Goal: Information Seeking & Learning: Learn about a topic

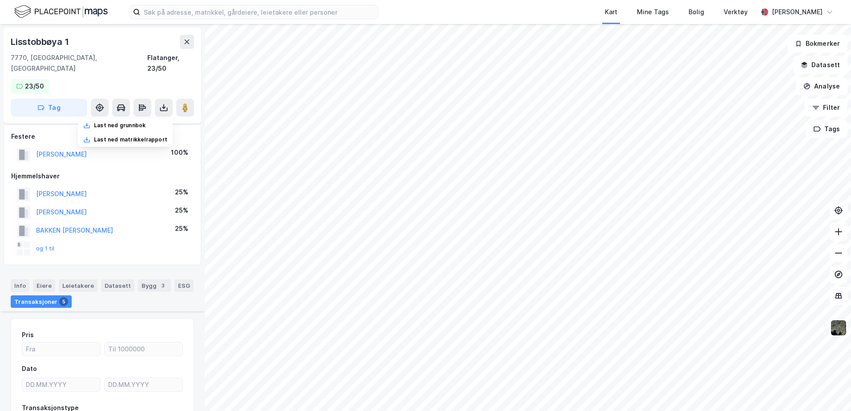
scroll to position [286, 0]
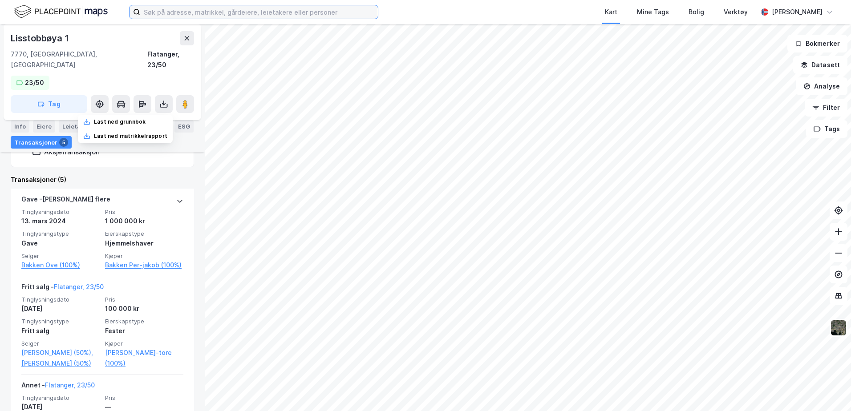
click at [155, 12] on input at bounding box center [259, 11] width 238 height 13
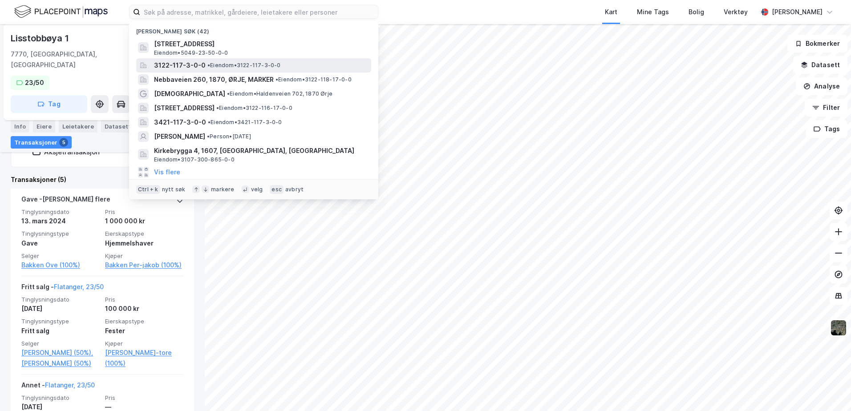
click at [162, 62] on span "3122-117-3-0-0" at bounding box center [180, 65] width 52 height 11
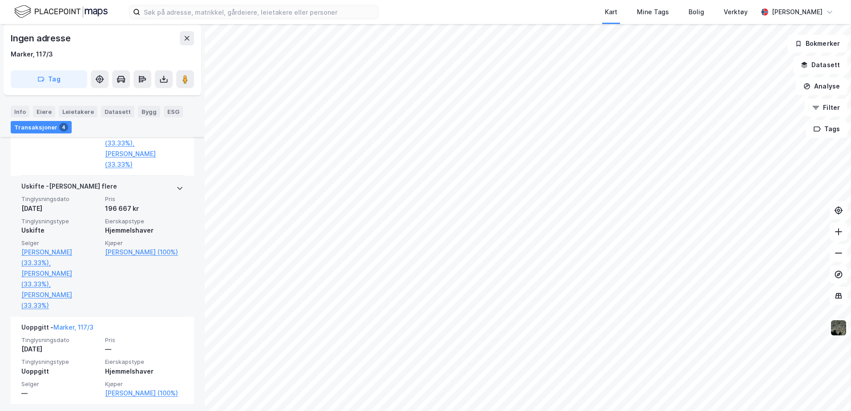
scroll to position [423, 0]
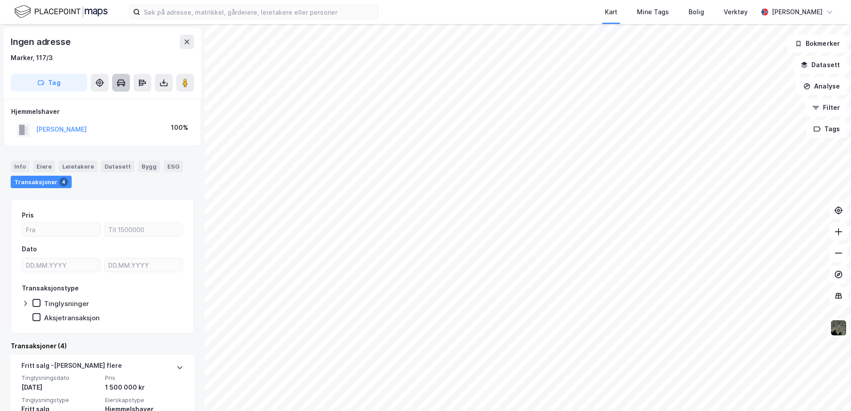
click at [125, 84] on icon at bounding box center [122, 82] width 8 height 5
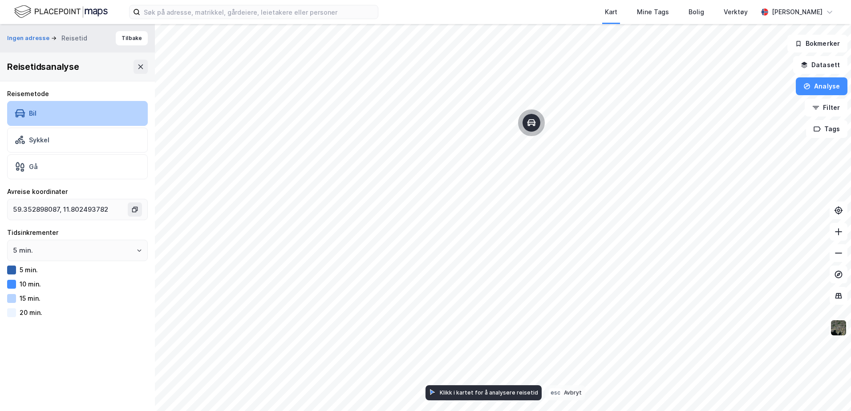
click at [73, 115] on div "Bil" at bounding box center [77, 113] width 141 height 25
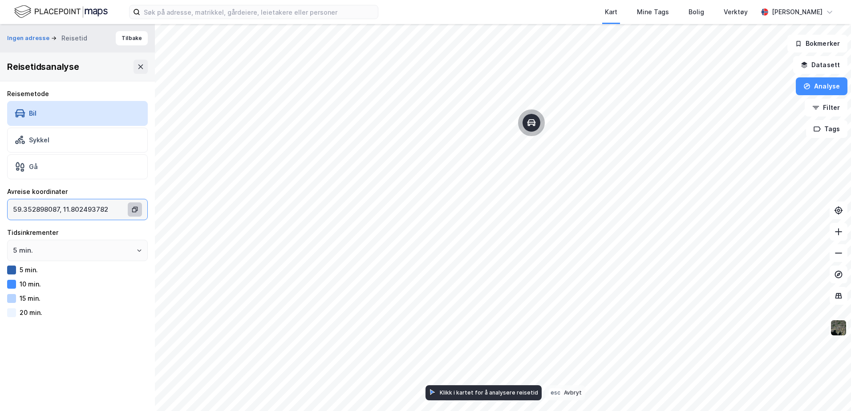
click at [132, 214] on button "59.352898087, 11.802493782" at bounding box center [135, 210] width 14 height 14
click at [130, 214] on input "59.352898087, 11.802493782" at bounding box center [69, 209] width 122 height 20
click at [136, 248] on button "5 min." at bounding box center [139, 250] width 7 height 7
drag, startPoint x: 129, startPoint y: 248, endPoint x: 143, endPoint y: 338, distance: 90.5
click at [130, 343] on div "Ingen adresse Reisetid Tilbake Reisetidsanalyse Reisemetode Bil Sykkel Gå Avrei…" at bounding box center [77, 217] width 155 height 387
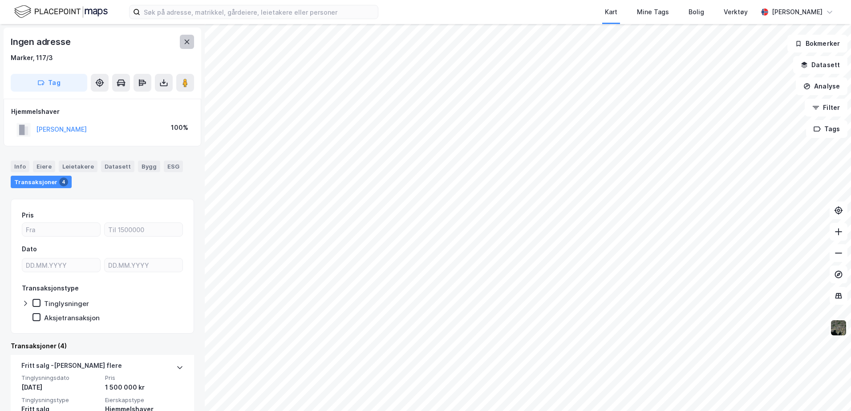
click at [190, 42] on icon at bounding box center [186, 41] width 7 height 7
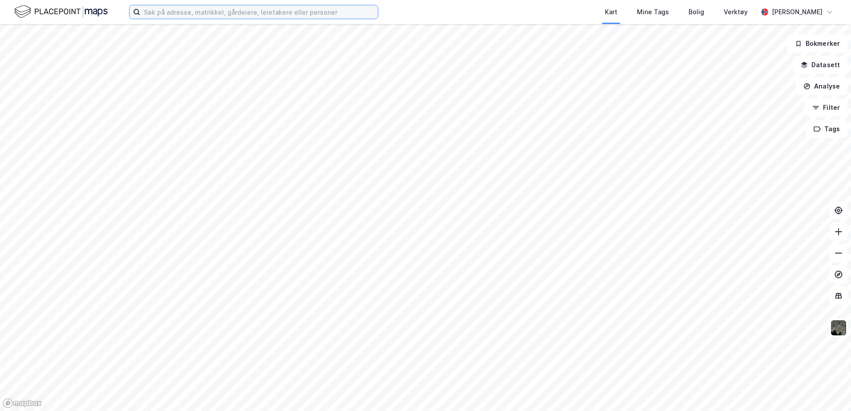
click at [216, 12] on input at bounding box center [259, 11] width 238 height 13
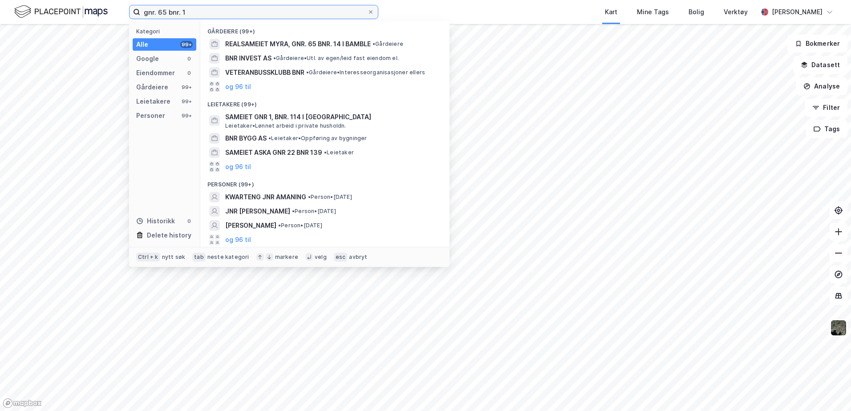
drag, startPoint x: 199, startPoint y: 9, endPoint x: 109, endPoint y: 7, distance: 90.9
click at [109, 7] on div "gnr. 65 bnr. 1 Kategori Alle 99+ Google 0 Eiendommer 0 Gårdeiere 99+ Leietakere…" at bounding box center [425, 12] width 851 height 24
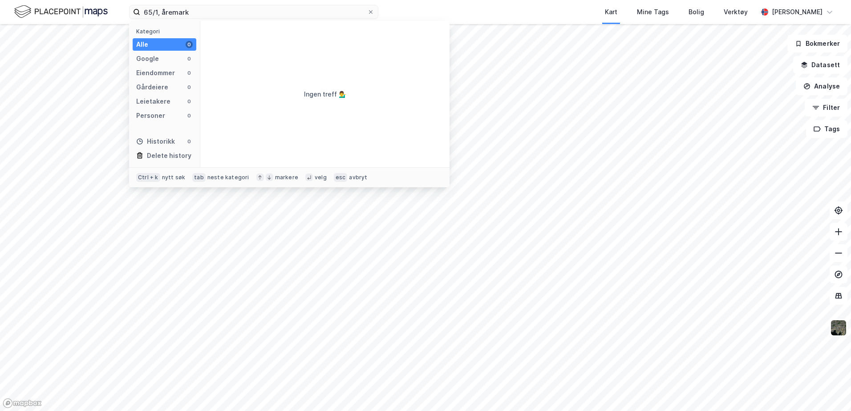
click at [109, 7] on div "65/1, åremark Kategori Alle 0 Google 0 Eiendommer 0 Gårdeiere 0 Leietakere 0 Pe…" at bounding box center [425, 12] width 851 height 24
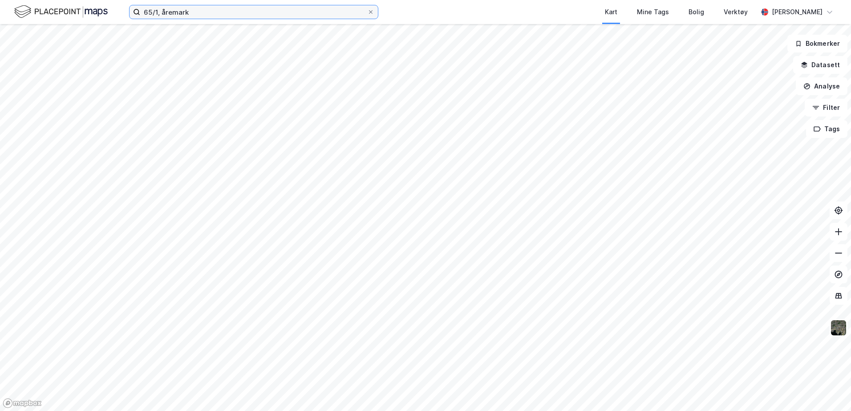
click at [194, 12] on input "65/1, åremark" at bounding box center [253, 11] width 227 height 13
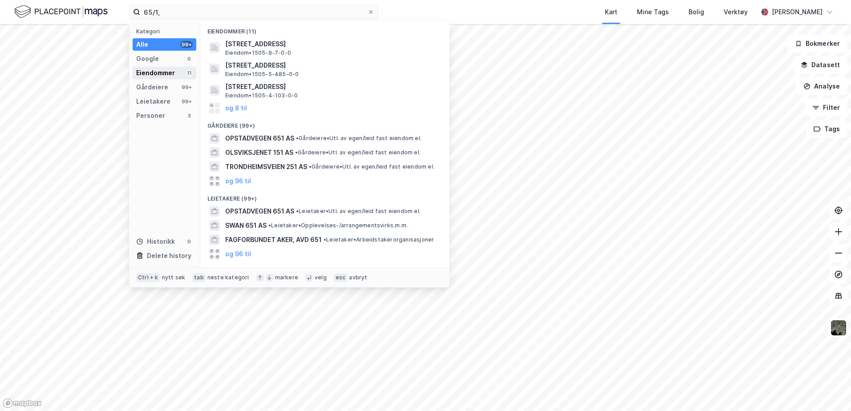
click at [148, 73] on div "Eiendommer" at bounding box center [155, 73] width 39 height 11
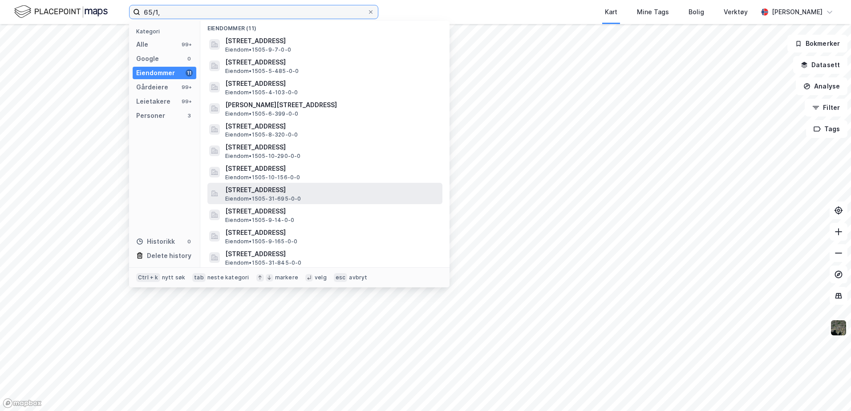
scroll to position [4, 0]
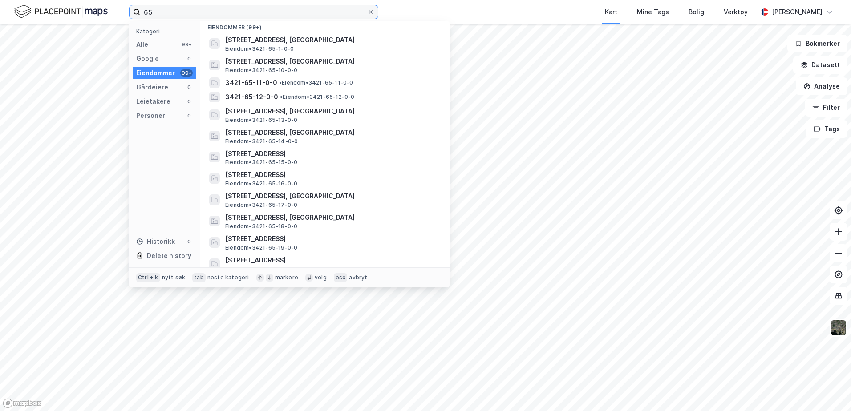
type input "6"
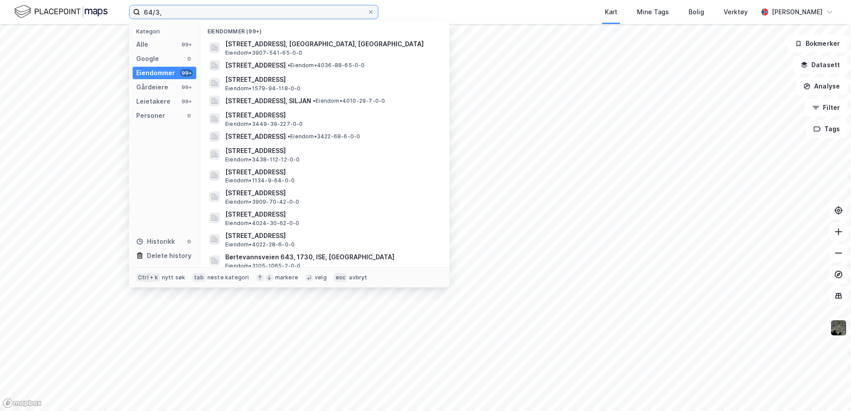
drag, startPoint x: 190, startPoint y: 18, endPoint x: 111, endPoint y: 16, distance: 78.4
click at [111, 16] on div "64/3, Kategori Alle 99+ Google 0 Eiendommer 99+ Gårdeiere 99+ Leietakere 99+ Pe…" at bounding box center [425, 12] width 851 height 24
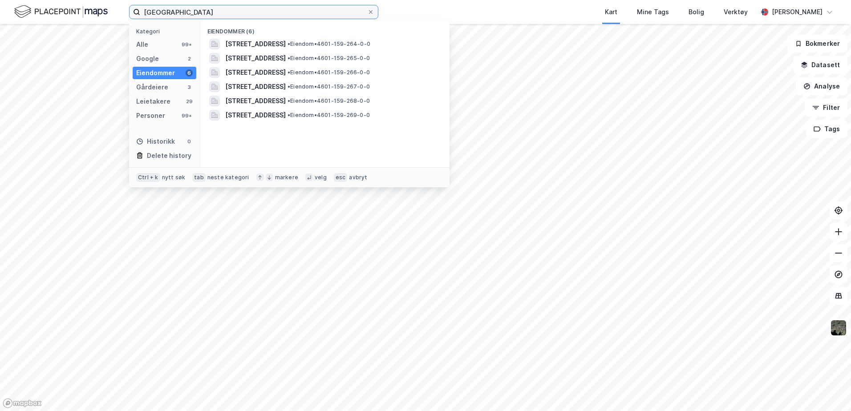
drag, startPoint x: 244, startPoint y: 12, endPoint x: 98, endPoint y: 5, distance: 146.2
click at [98, 5] on div "holtehaugen Kategori Alle 99+ Google 2 Eiendommer 6 Gårdeiere 3 Leietakere 29 P…" at bounding box center [425, 12] width 851 height 24
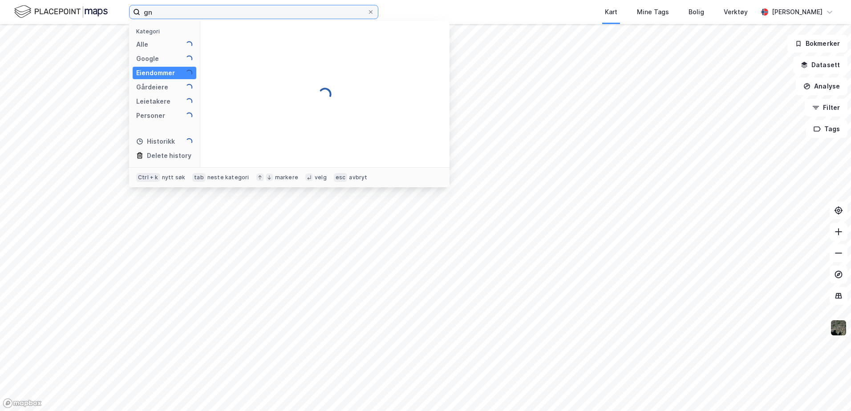
type input "g"
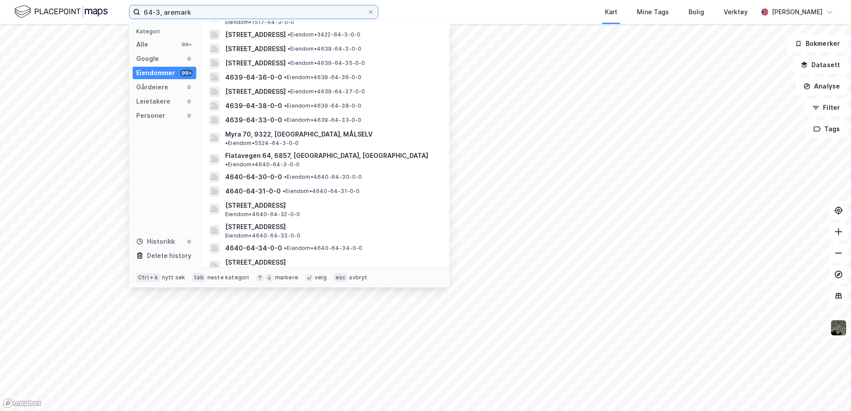
scroll to position [0, 0]
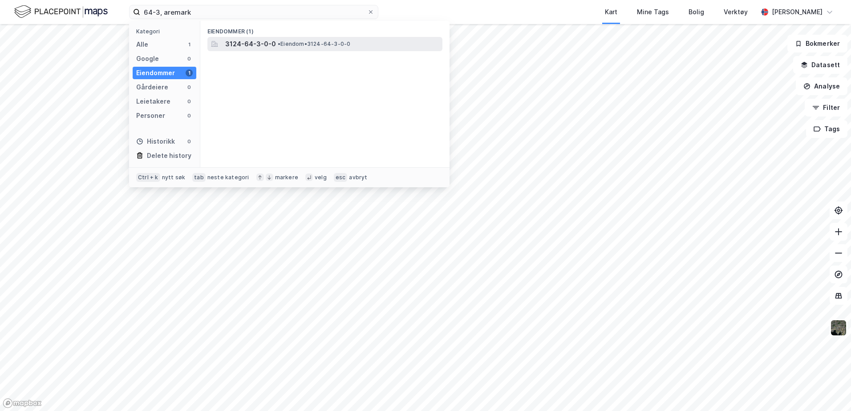
click at [308, 41] on span "• Eiendom • 3124-64-3-0-0" at bounding box center [314, 44] width 73 height 7
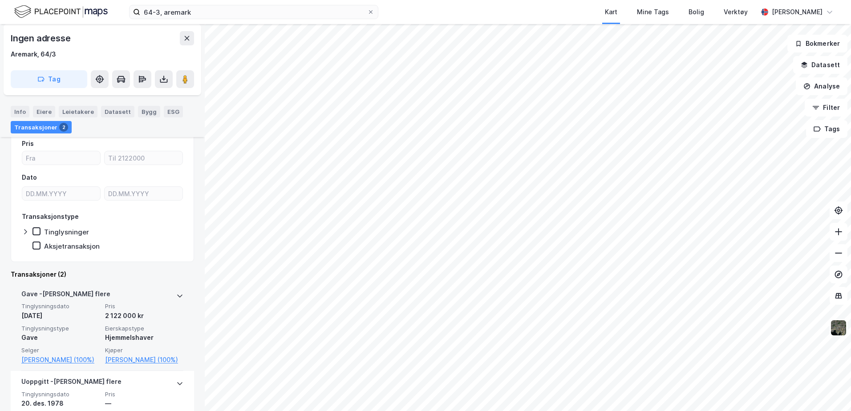
scroll to position [130, 0]
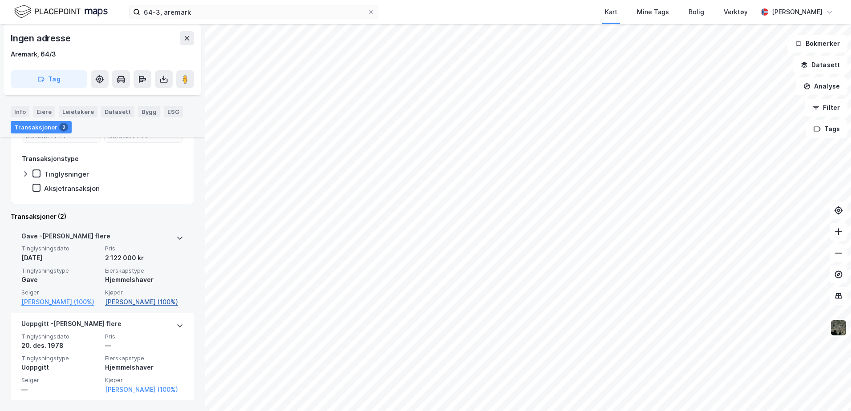
click at [125, 300] on link "[PERSON_NAME] (100%)" at bounding box center [144, 302] width 78 height 11
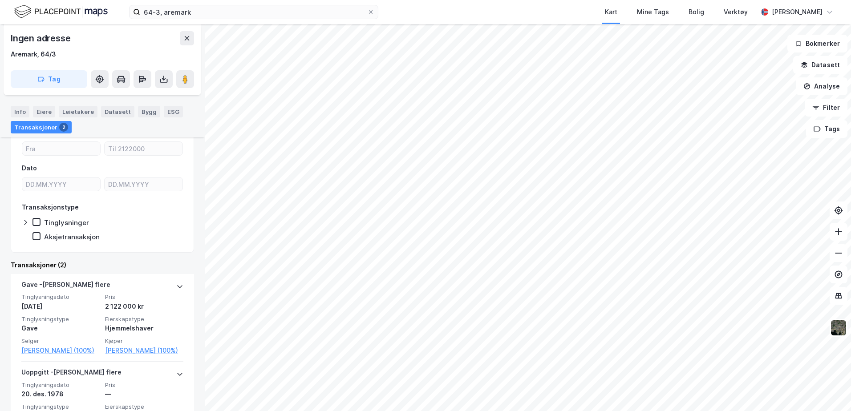
scroll to position [130, 0]
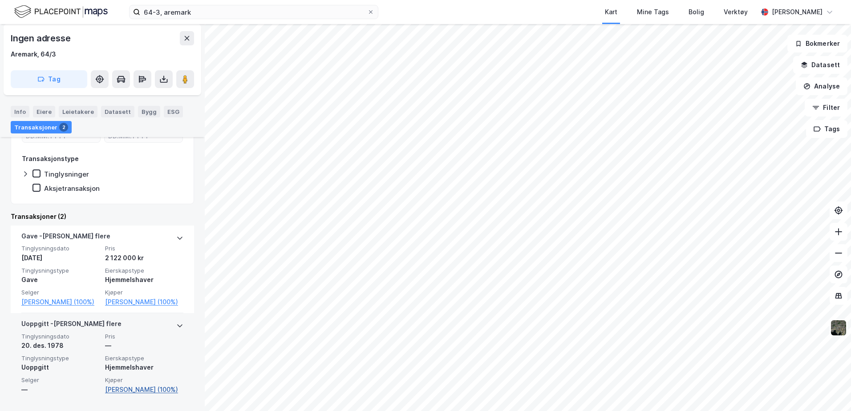
click at [116, 392] on link "[PERSON_NAME] (100%)" at bounding box center [144, 390] width 78 height 11
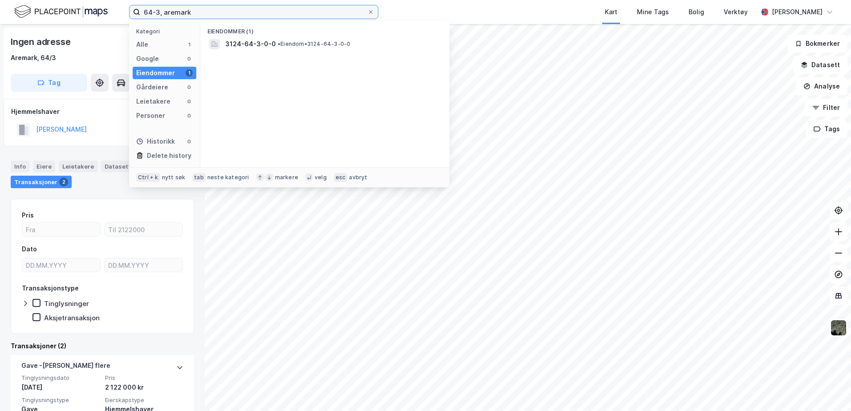
click at [159, 12] on input "64-3, aremark" at bounding box center [253, 11] width 227 height 13
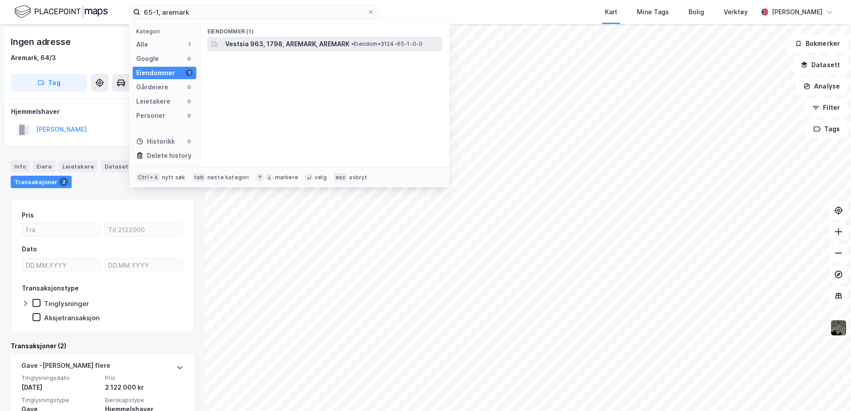
click at [322, 47] on span "Vestsia 963, 1798, AREMARK, AREMARK" at bounding box center [287, 44] width 124 height 11
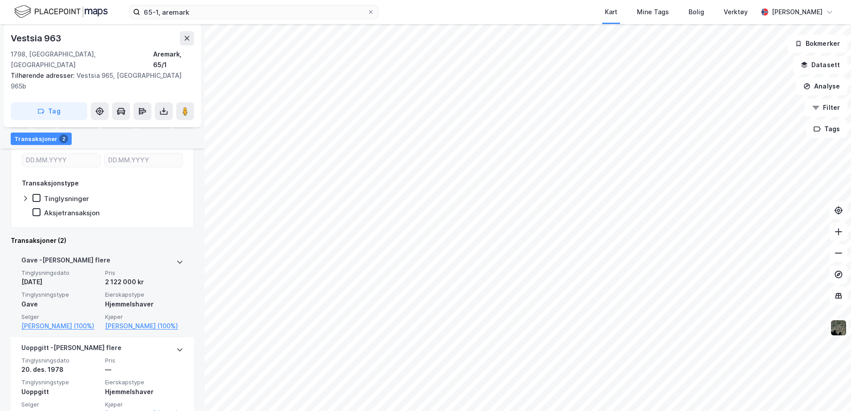
scroll to position [141, 0]
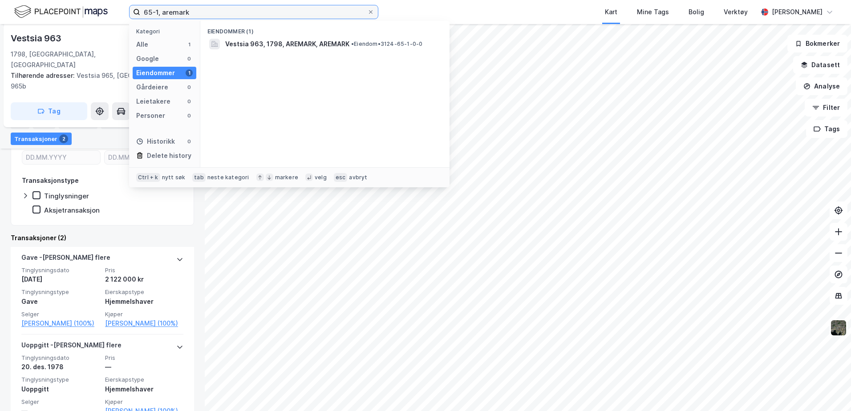
drag, startPoint x: 211, startPoint y: 13, endPoint x: 114, endPoint y: 13, distance: 97.1
click at [114, 13] on div "65-1, aremark Kategori Alle 1 Google 0 Eiendommer 1 Gårdeiere 0 Leietakere 0 Pe…" at bounding box center [425, 12] width 851 height 24
type input "117/3, marker"
click at [279, 43] on span "•" at bounding box center [280, 44] width 3 height 7
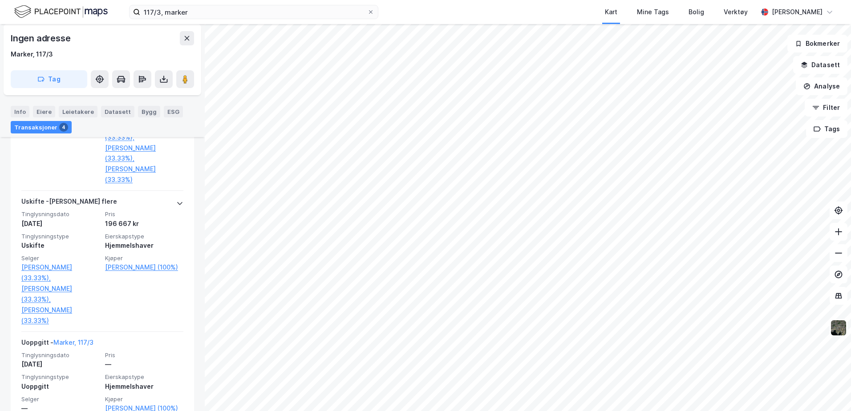
scroll to position [378, 0]
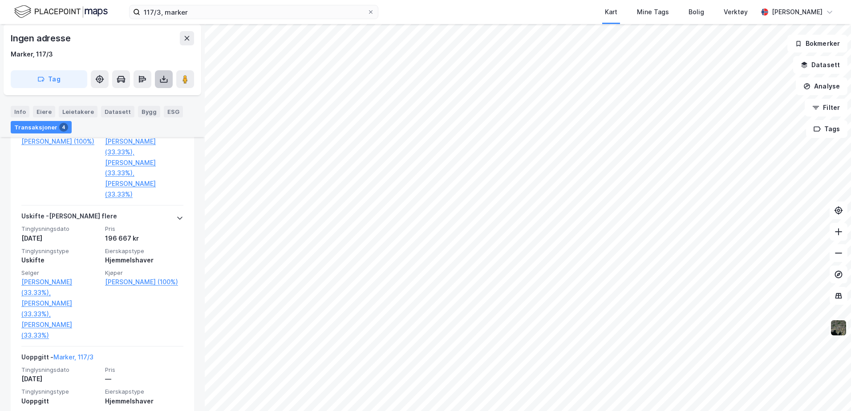
click at [165, 79] on icon at bounding box center [164, 79] width 4 height 2
click at [121, 98] on div "Last ned grunnbok" at bounding box center [120, 96] width 52 height 7
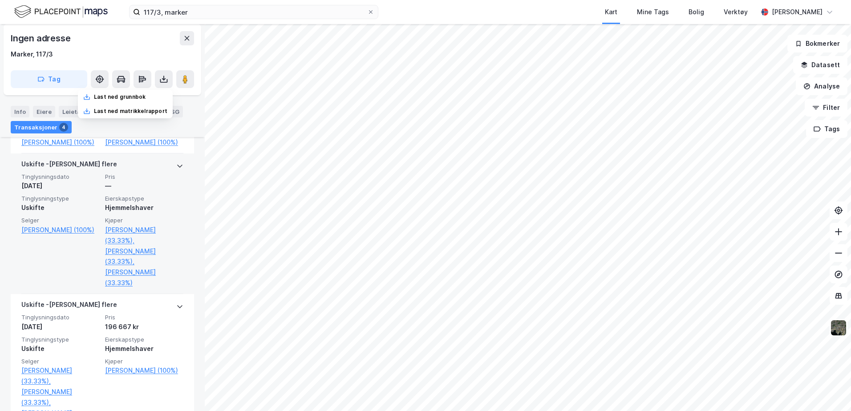
scroll to position [289, 0]
click at [41, 236] on link "[PERSON_NAME] (100%)" at bounding box center [60, 230] width 78 height 11
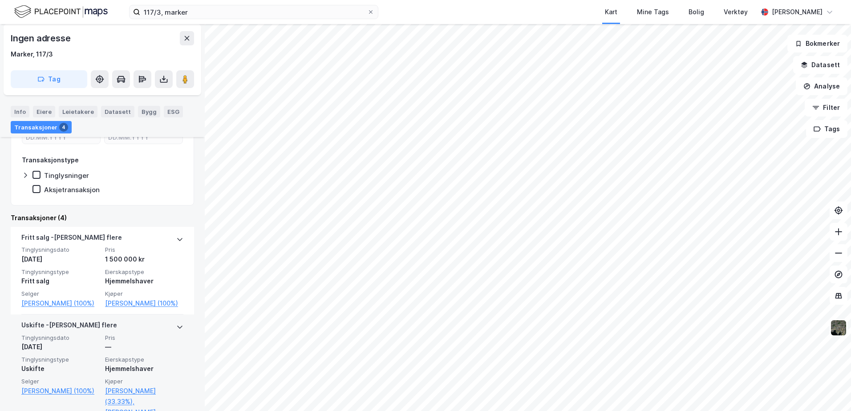
scroll to position [312, 0]
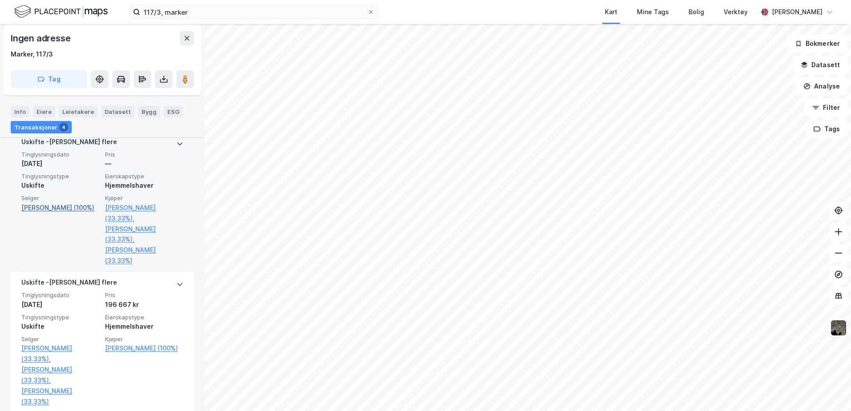
click at [56, 213] on link "[PERSON_NAME] (100%)" at bounding box center [60, 208] width 78 height 11
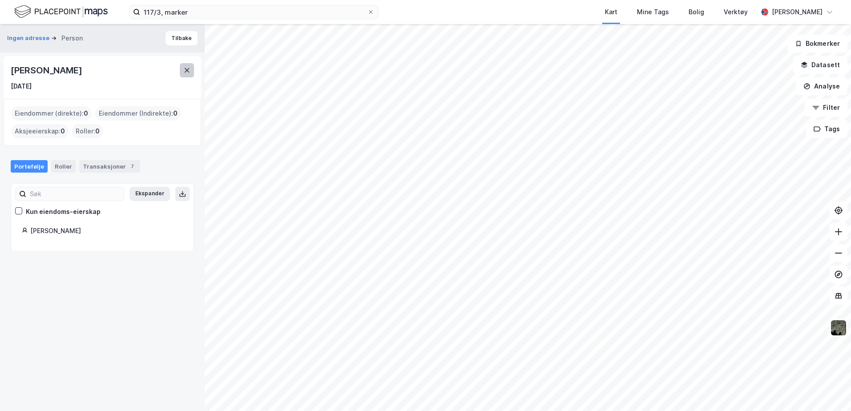
click at [188, 70] on icon at bounding box center [186, 70] width 7 height 7
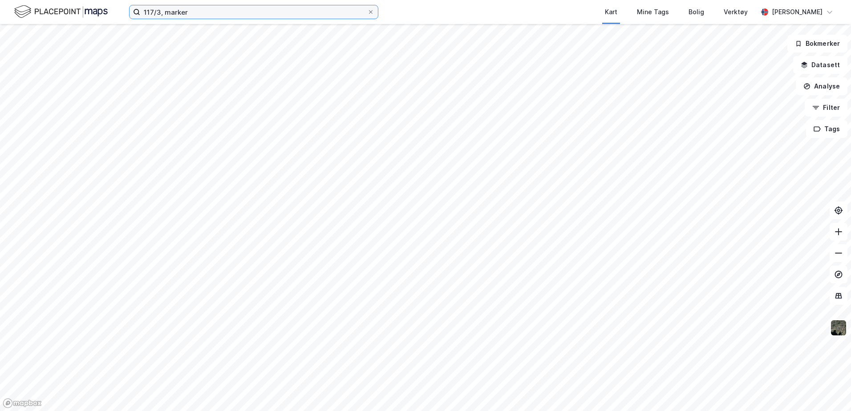
click at [203, 18] on input "117/3, marker" at bounding box center [253, 11] width 227 height 13
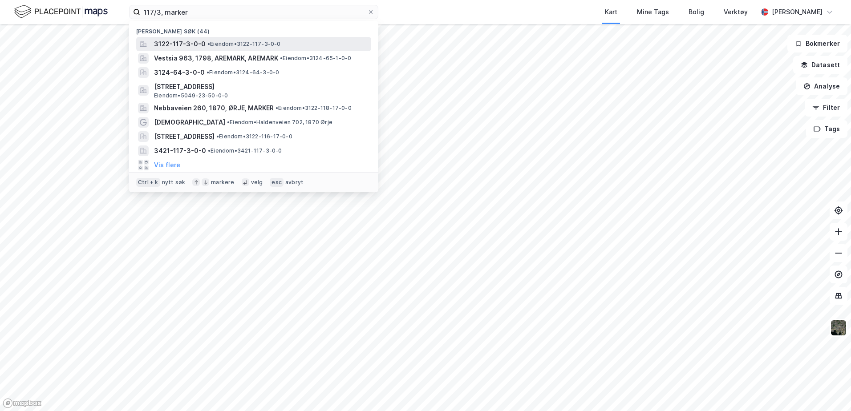
click at [183, 46] on span "3122-117-3-0-0" at bounding box center [180, 44] width 52 height 11
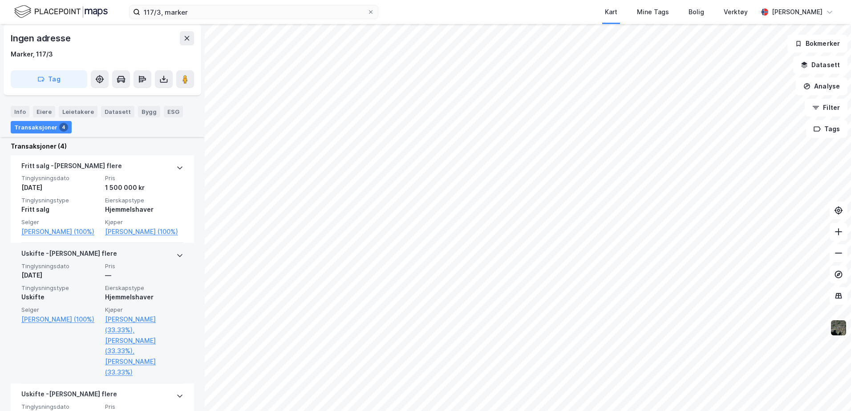
scroll to position [423, 0]
